Goal: Find specific page/section: Find specific page/section

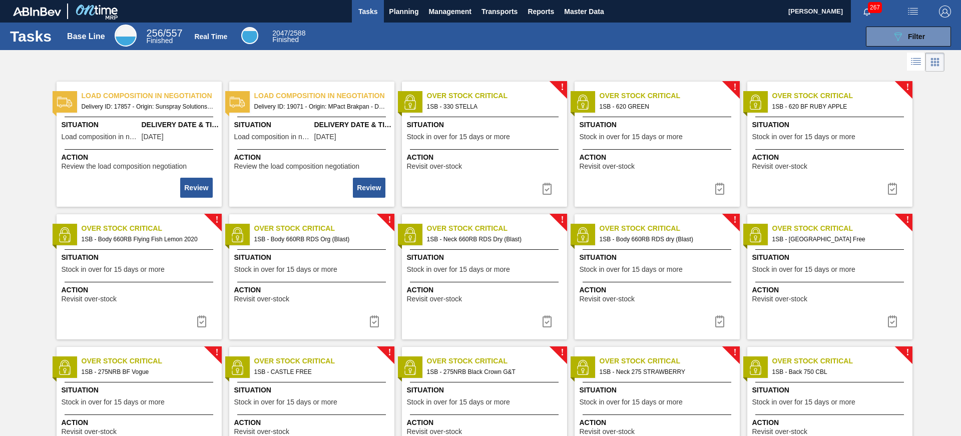
click at [413, 41] on div "089F7B8B-B2A5-4AFE-B5C0-19BA573D28AC Filter" at bounding box center [633, 37] width 643 height 20
click at [579, 8] on span "Master Data" at bounding box center [584, 12] width 40 height 12
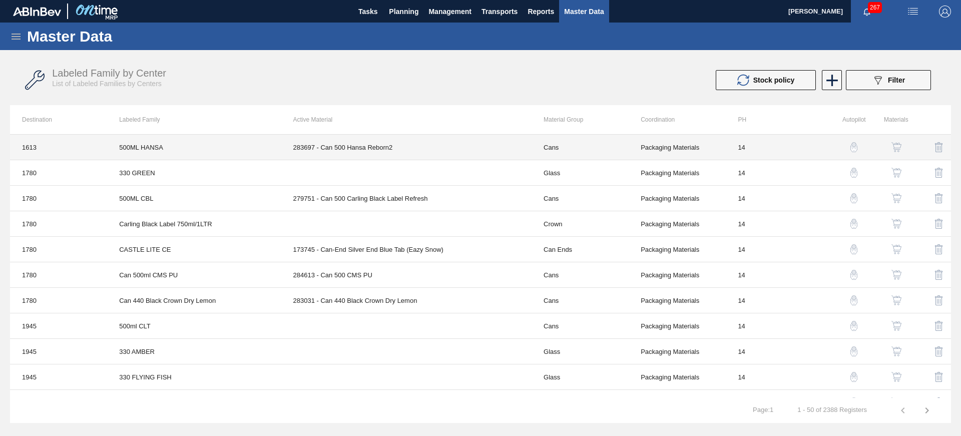
click at [153, 144] on td "500ML HANSA" at bounding box center [194, 148] width 174 height 26
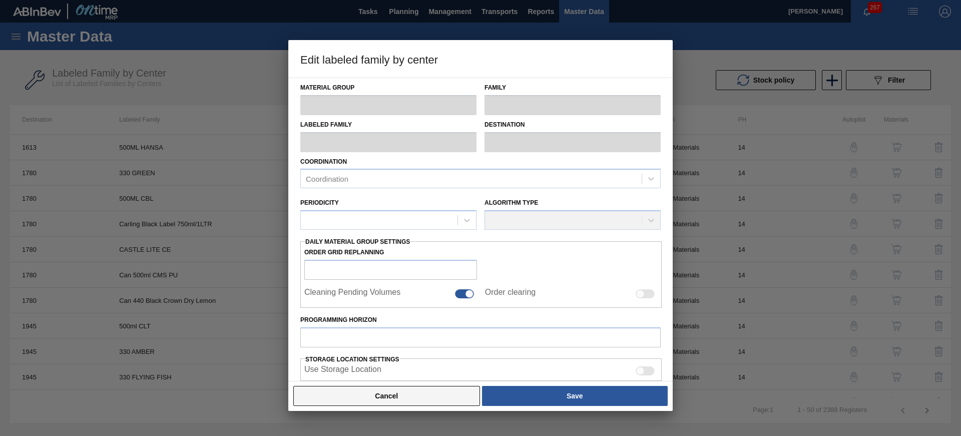
click at [403, 403] on button "Cancel" at bounding box center [386, 396] width 187 height 20
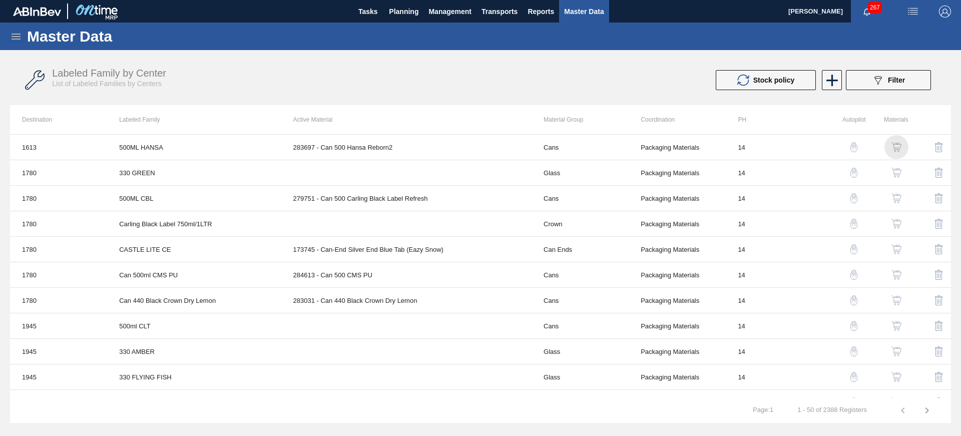
click at [895, 147] on img "button" at bounding box center [896, 147] width 10 height 10
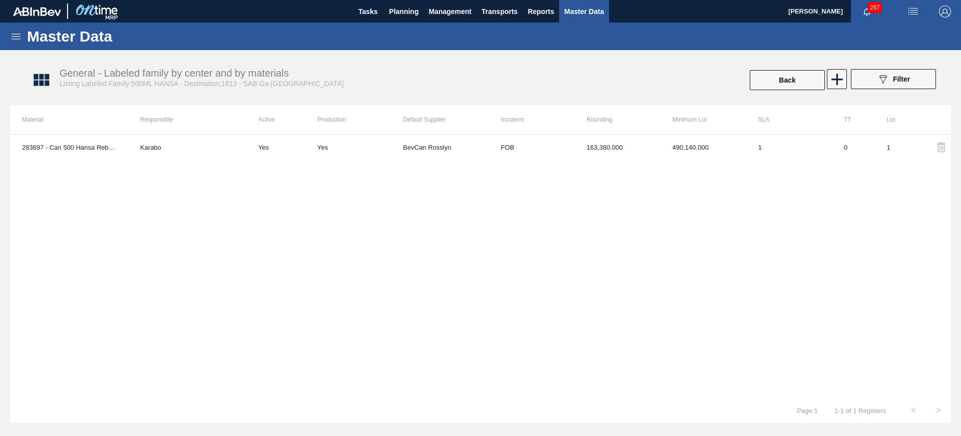
click at [15, 44] on div "Master Data" at bounding box center [480, 37] width 961 height 28
click at [16, 38] on icon at bounding box center [16, 37] width 12 height 12
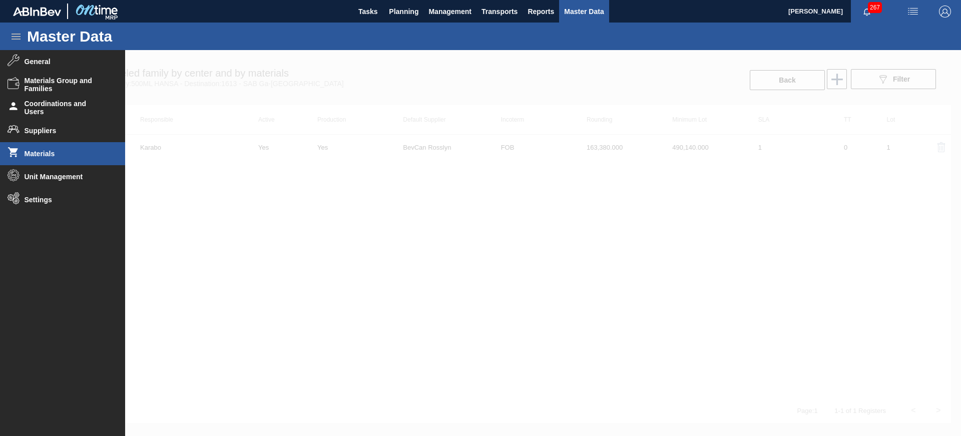
click at [51, 150] on span "Materials" at bounding box center [66, 154] width 83 height 8
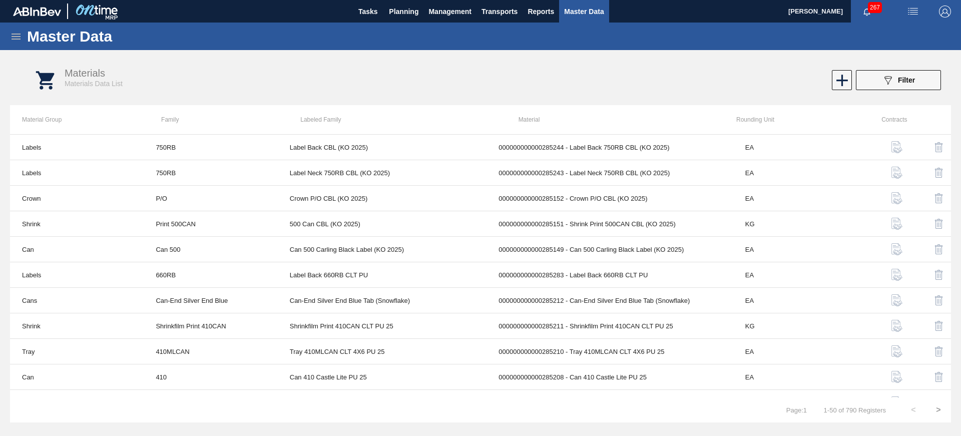
click at [15, 37] on icon at bounding box center [16, 37] width 12 height 12
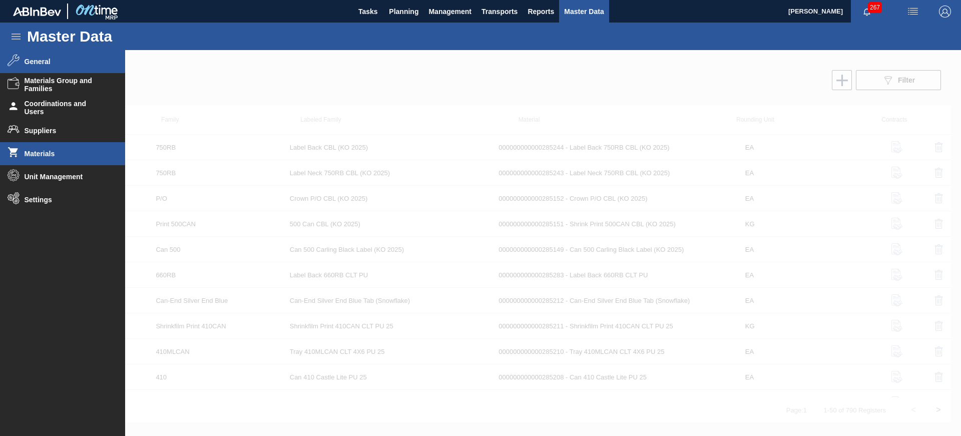
click at [40, 66] on li "General" at bounding box center [62, 61] width 125 height 23
